Goal: Answer question/provide support: Share knowledge or assist other users

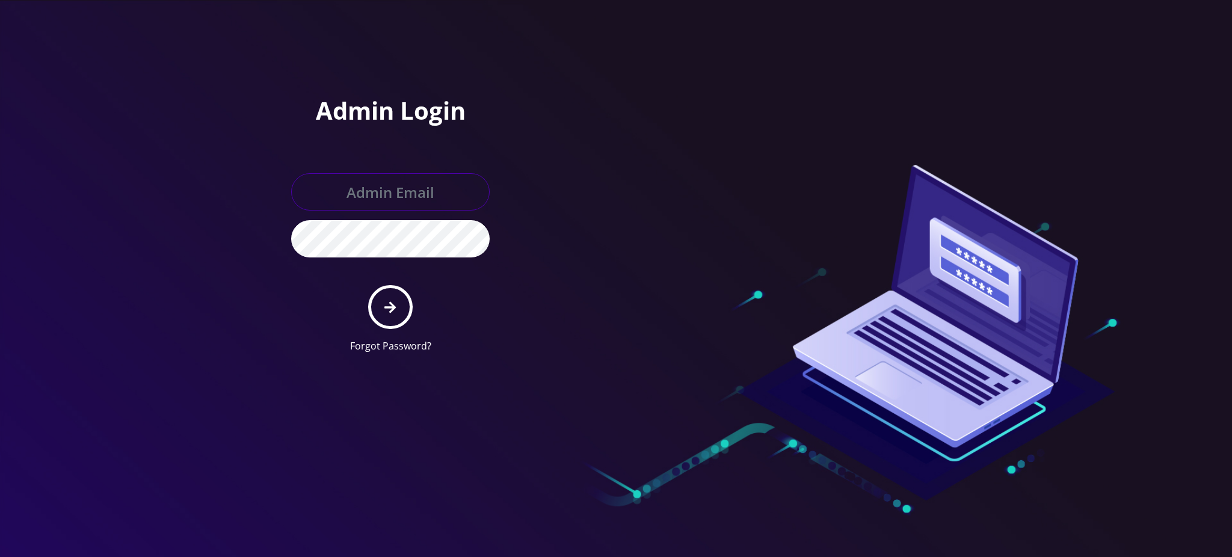
type input "[PERSON_NAME][EMAIL_ADDRESS][DOMAIN_NAME]"
click at [381, 313] on button "submit" at bounding box center [390, 307] width 44 height 44
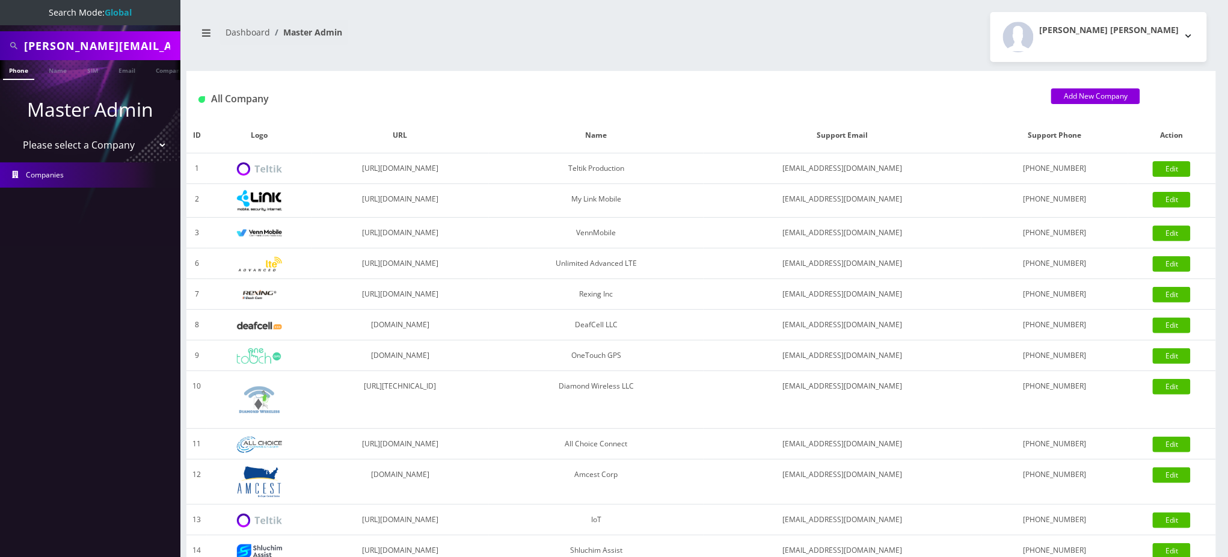
click at [129, 45] on input "kyle.lundin@gmail.com" at bounding box center [100, 45] width 153 height 23
paste input "9177699290"
drag, startPoint x: 120, startPoint y: 45, endPoint x: 0, endPoint y: 45, distance: 120.3
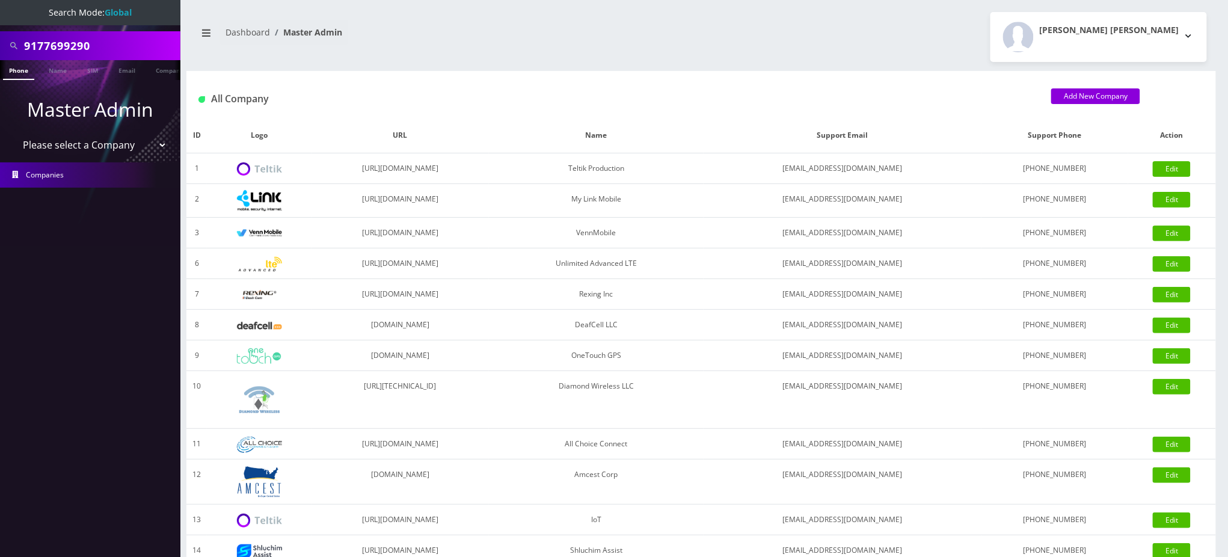
click at [0, 45] on div "9177699290" at bounding box center [90, 45] width 180 height 29
type input "9295859928"
click at [15, 73] on link "Phone" at bounding box center [18, 70] width 31 height 20
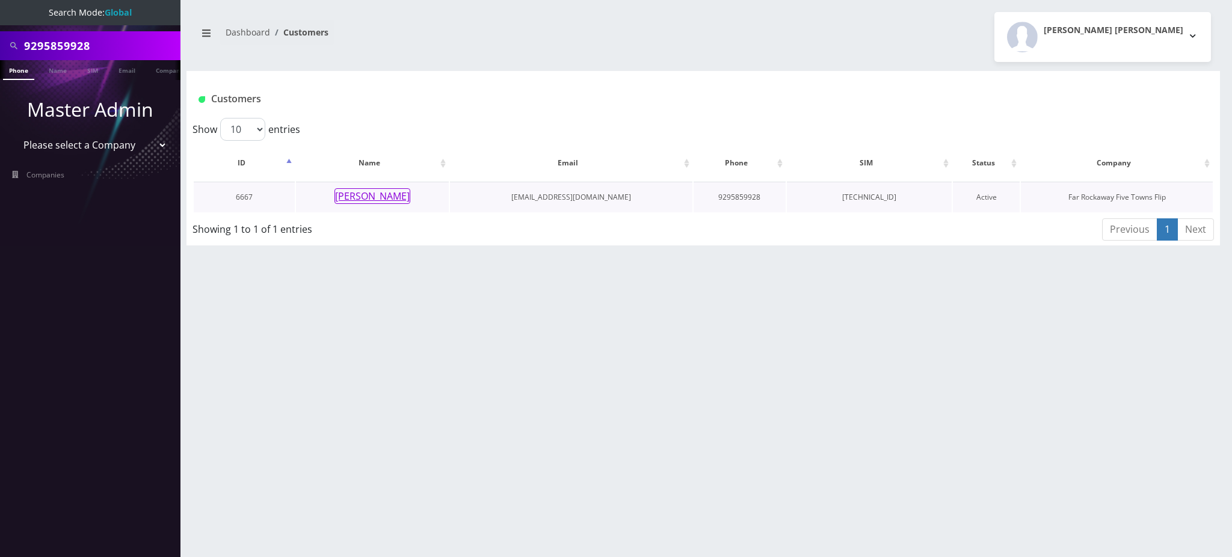
click at [395, 194] on button "[PERSON_NAME]" at bounding box center [372, 196] width 76 height 16
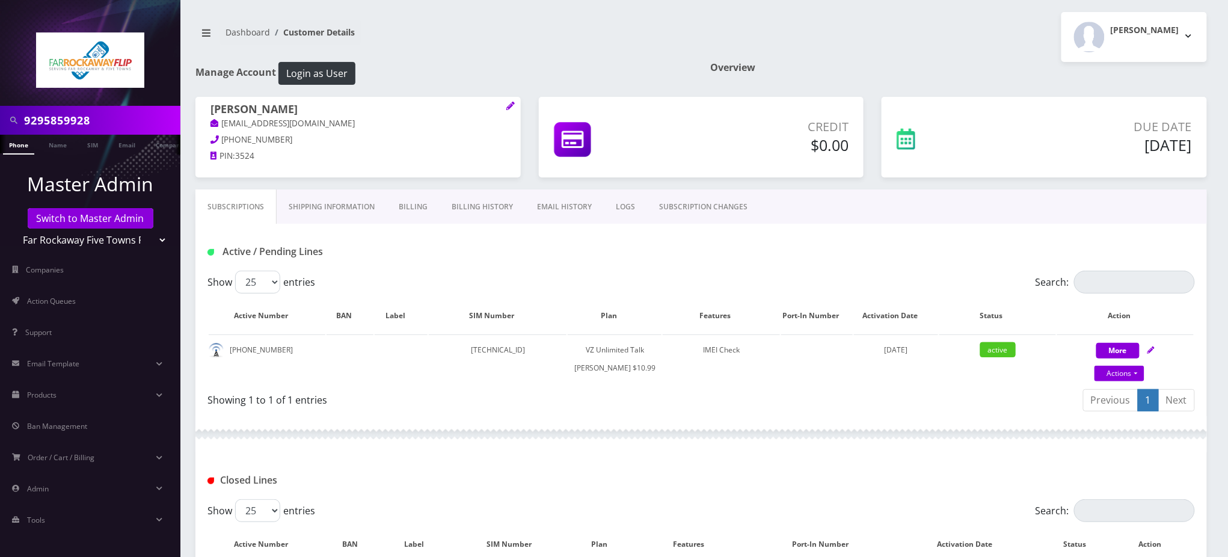
drag, startPoint x: 104, startPoint y: 119, endPoint x: 0, endPoint y: 109, distance: 104.6
click at [0, 112] on div "9295859928" at bounding box center [90, 120] width 180 height 29
click at [910, 32] on div "Tzvi Lieberman Logout" at bounding box center [958, 37] width 515 height 50
